Goal: Information Seeking & Learning: Understand process/instructions

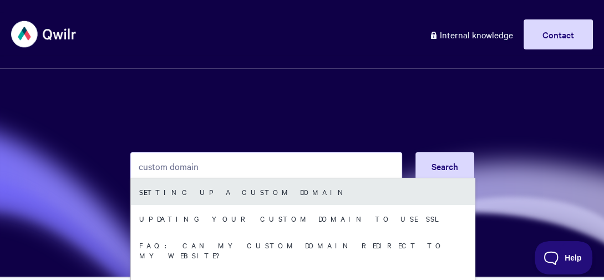
type input "custom domain"
click at [240, 184] on link "Setting up a Custom Domain" at bounding box center [303, 191] width 344 height 27
